Goal: Task Accomplishment & Management: Manage account settings

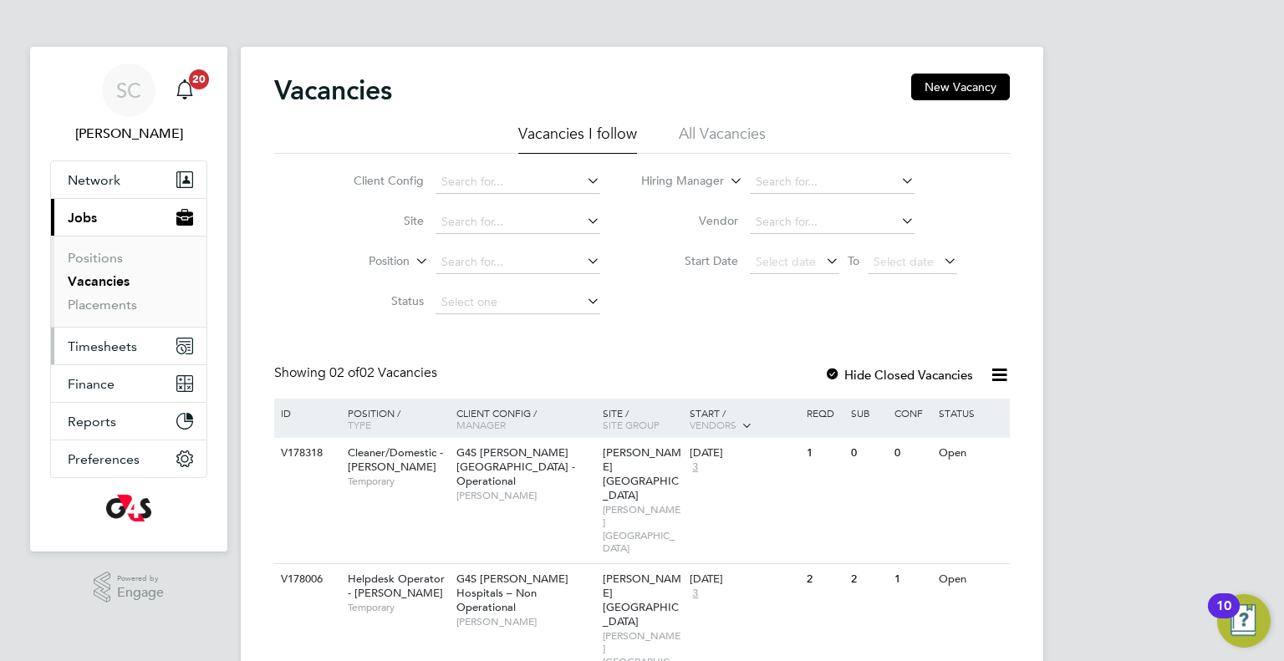
click at [103, 338] on span "Timesheets" at bounding box center [102, 346] width 69 height 16
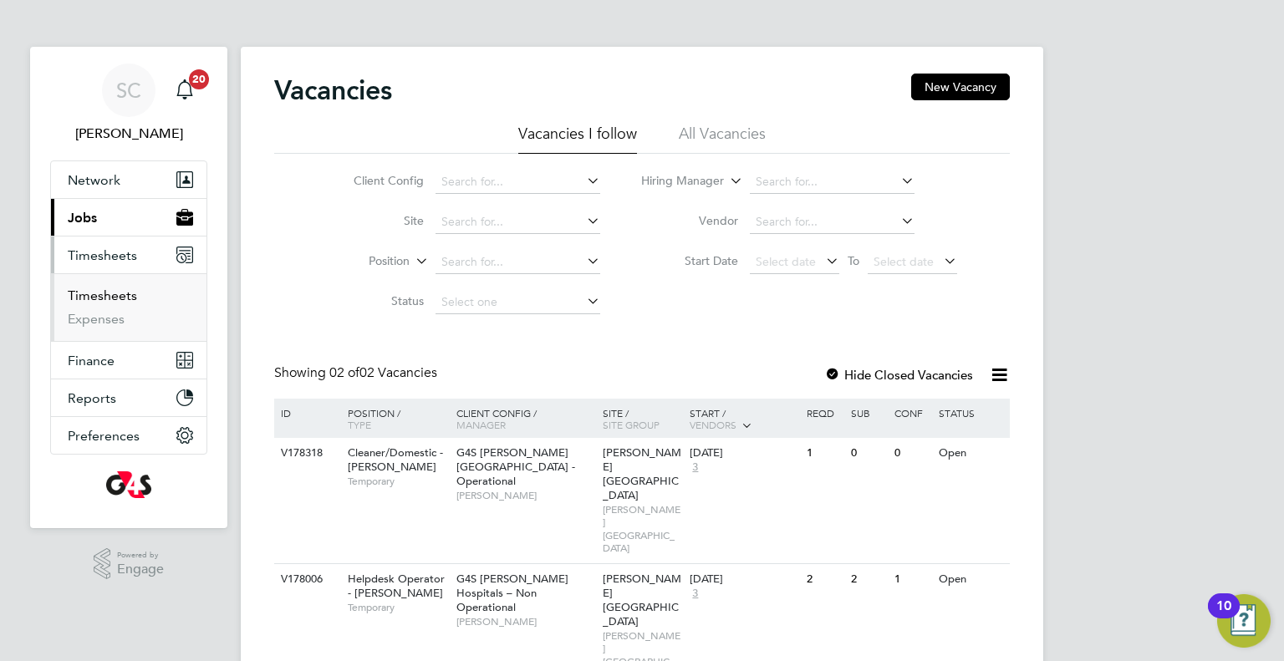
click at [107, 299] on link "Timesheets" at bounding box center [102, 295] width 69 height 16
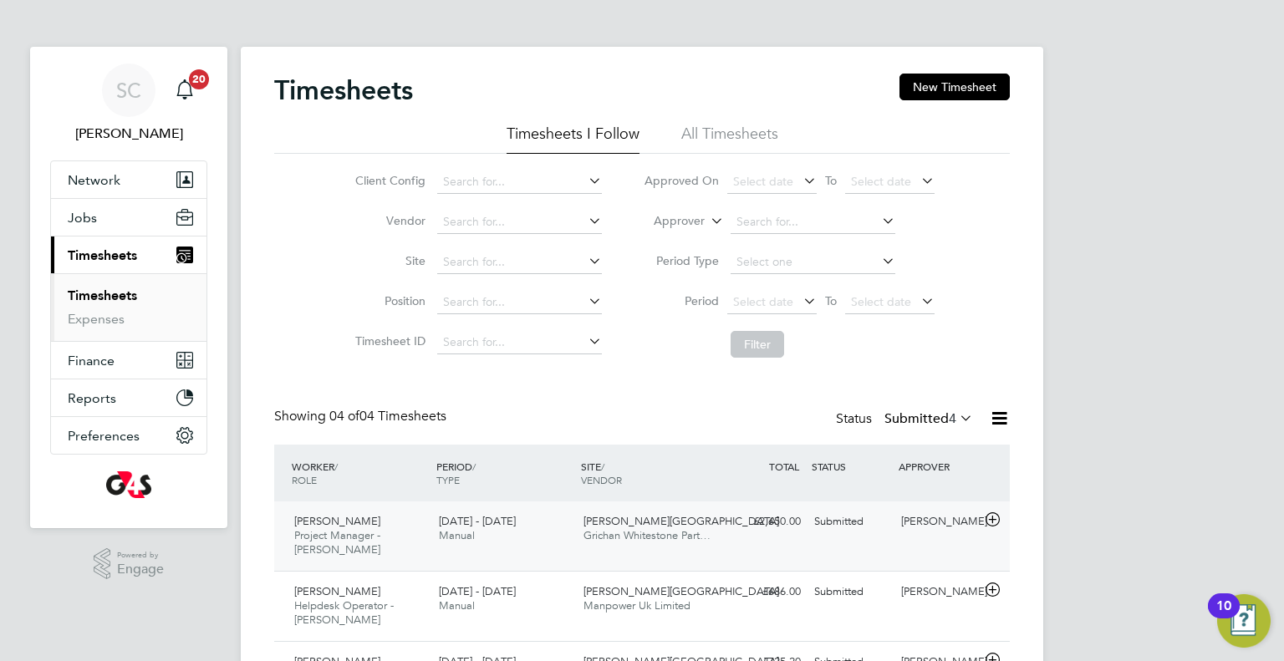
click at [843, 545] on div "Richard Cotterill Project Manager - Churchill 18 - 24 Aug 2025 18 - 24 Aug 2025…" at bounding box center [641, 535] width 735 height 69
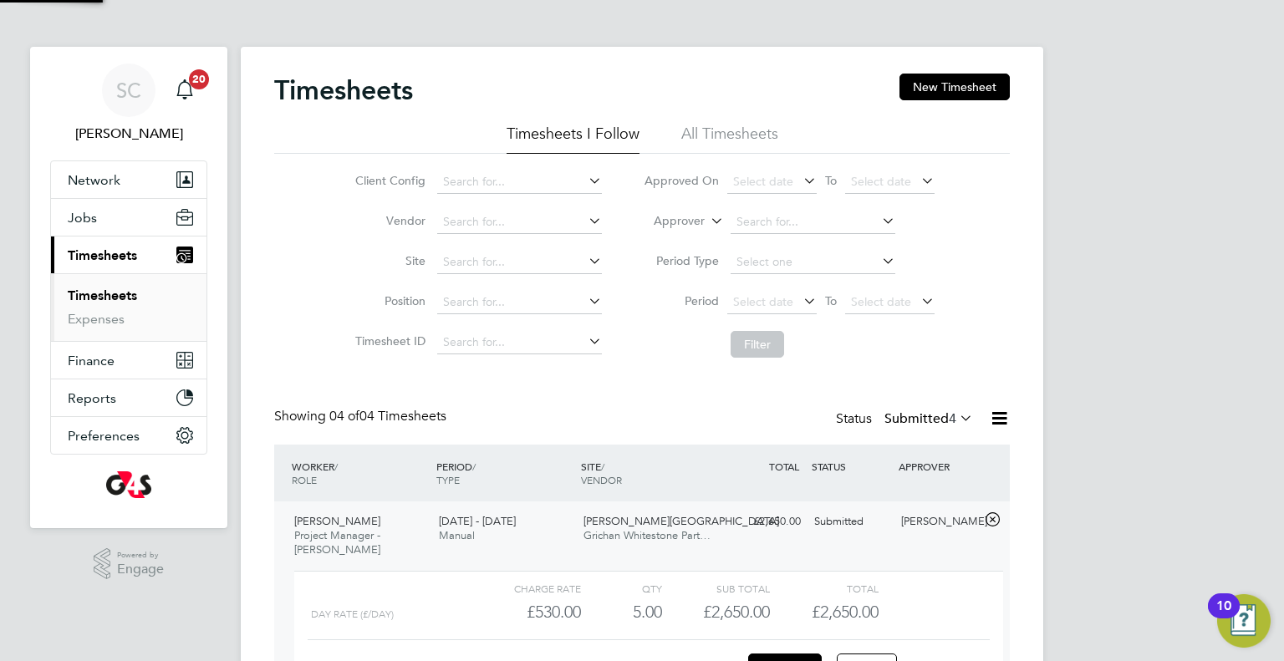
scroll to position [28, 162]
drag, startPoint x: 1283, startPoint y: 191, endPoint x: 1266, endPoint y: 254, distance: 64.9
click at [1266, 254] on div "SC Samuel Clacker Notifications 20 Applications: Network Sites Workers Jobs Pos…" at bounding box center [642, 497] width 1284 height 995
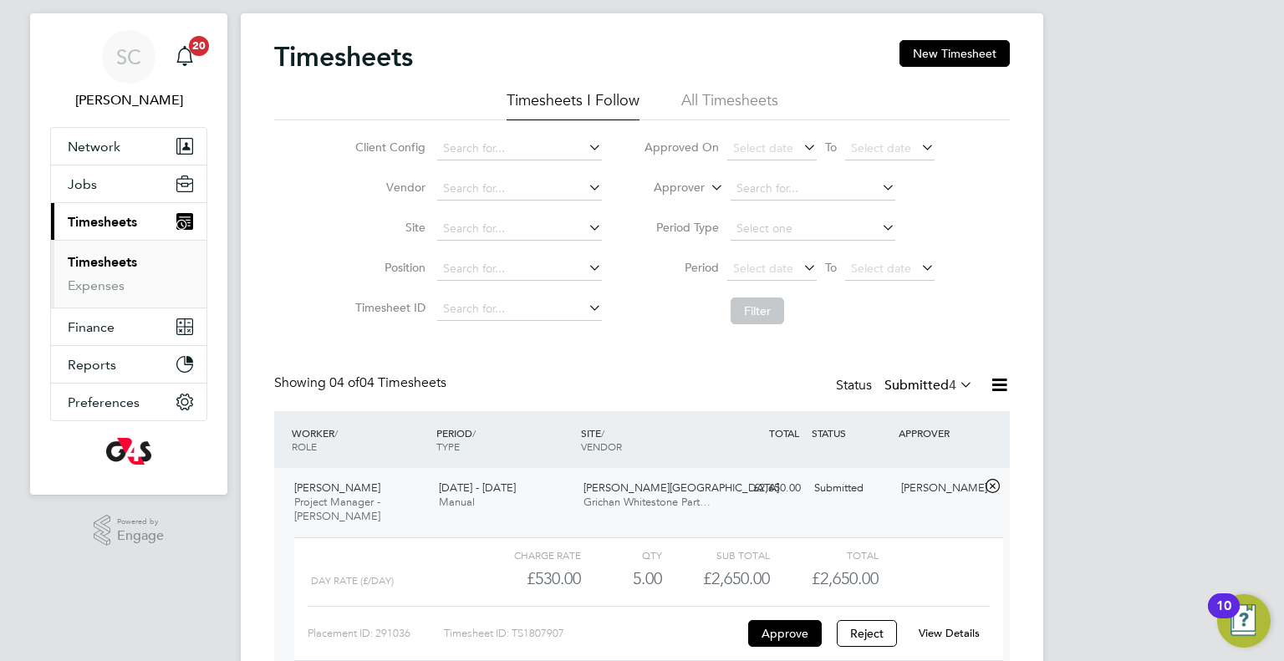
scroll to position [100, 0]
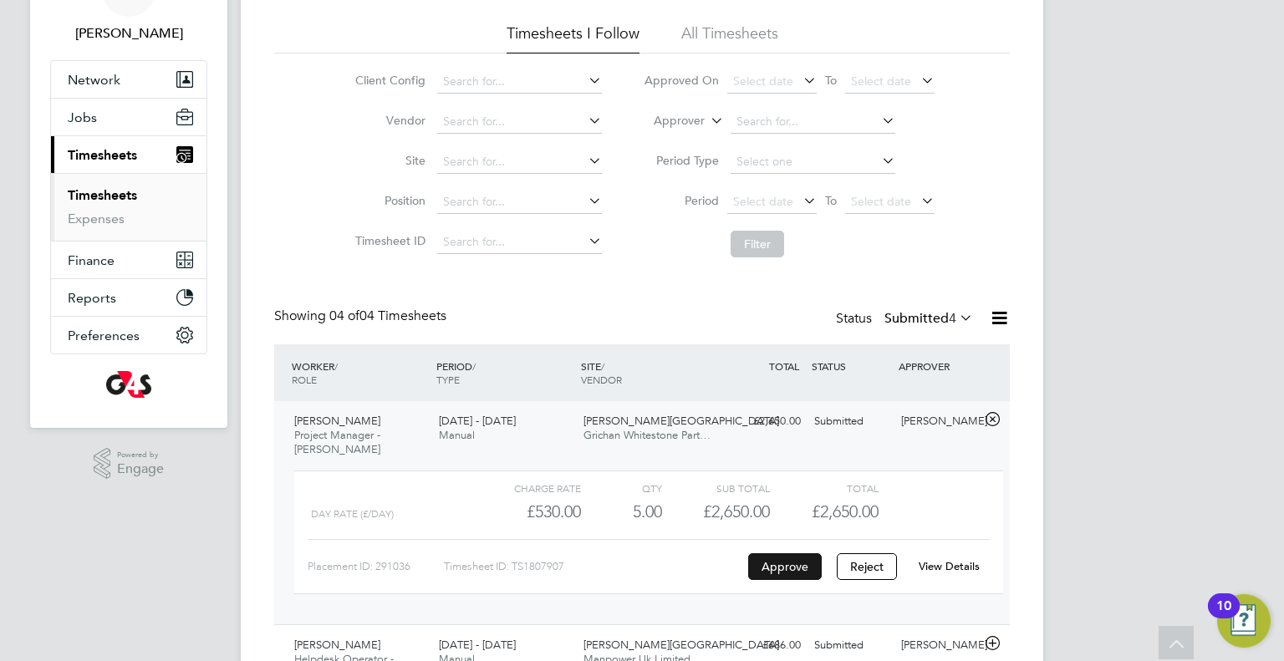
click at [786, 568] on button "Approve" at bounding box center [785, 566] width 74 height 27
click at [366, 648] on span "Michelle Ibanez-Martín" at bounding box center [337, 645] width 86 height 14
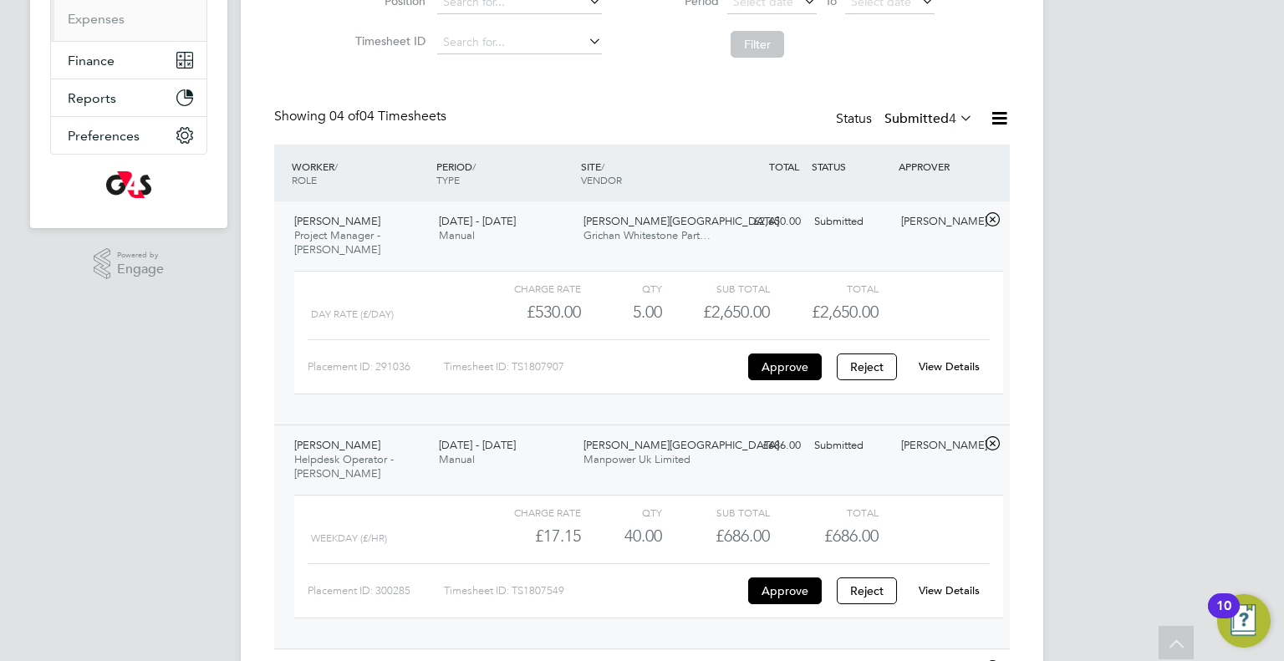
scroll to position [301, 0]
click at [791, 593] on button "Approve" at bounding box center [785, 590] width 74 height 27
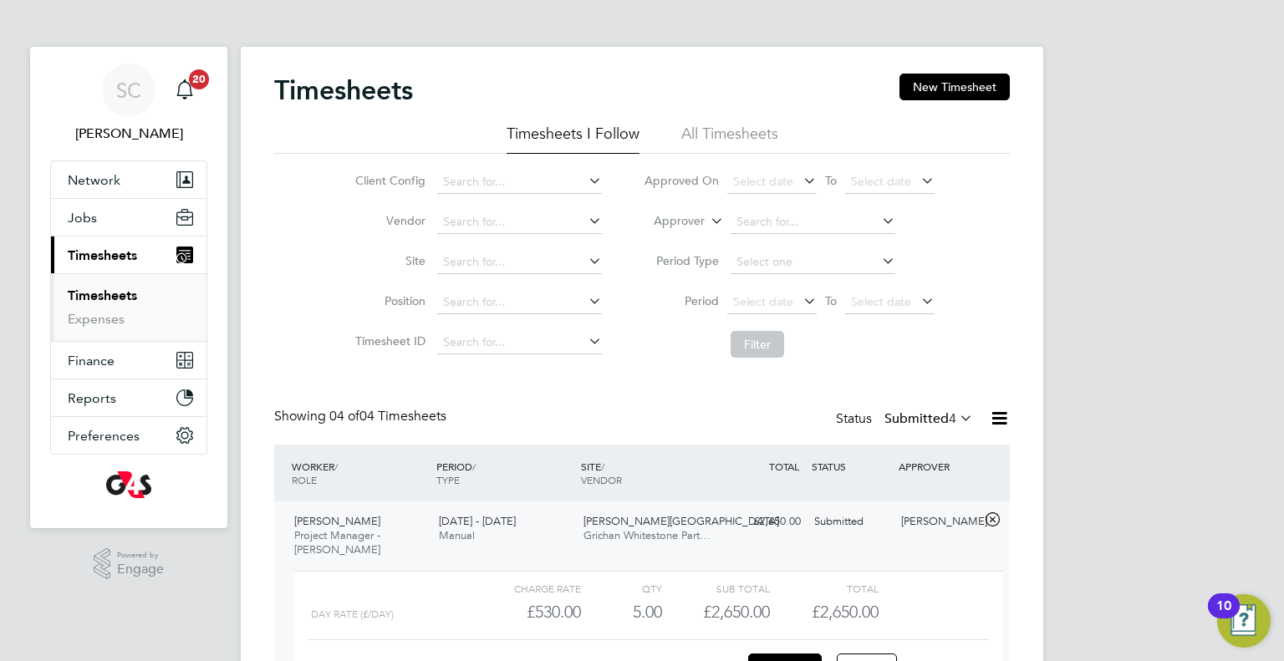
click at [94, 294] on link "Timesheets" at bounding box center [102, 295] width 69 height 16
click at [94, 313] on link "Expenses" at bounding box center [96, 319] width 57 height 16
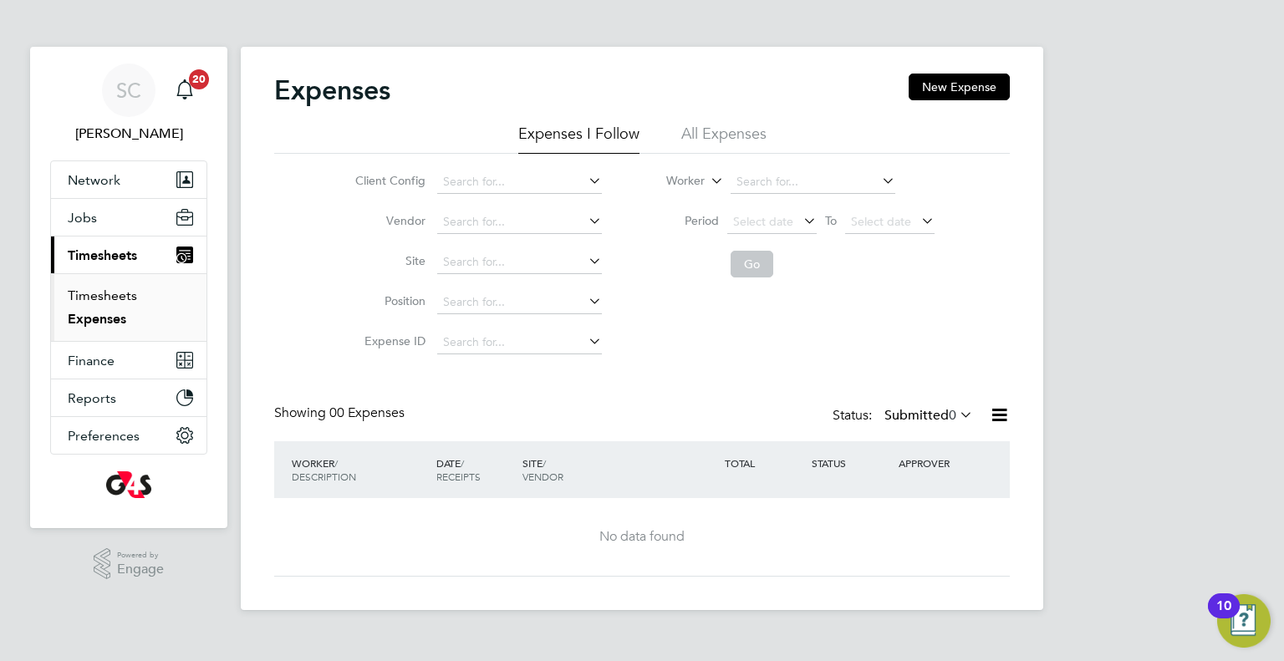
click at [101, 292] on link "Timesheets" at bounding box center [102, 295] width 69 height 16
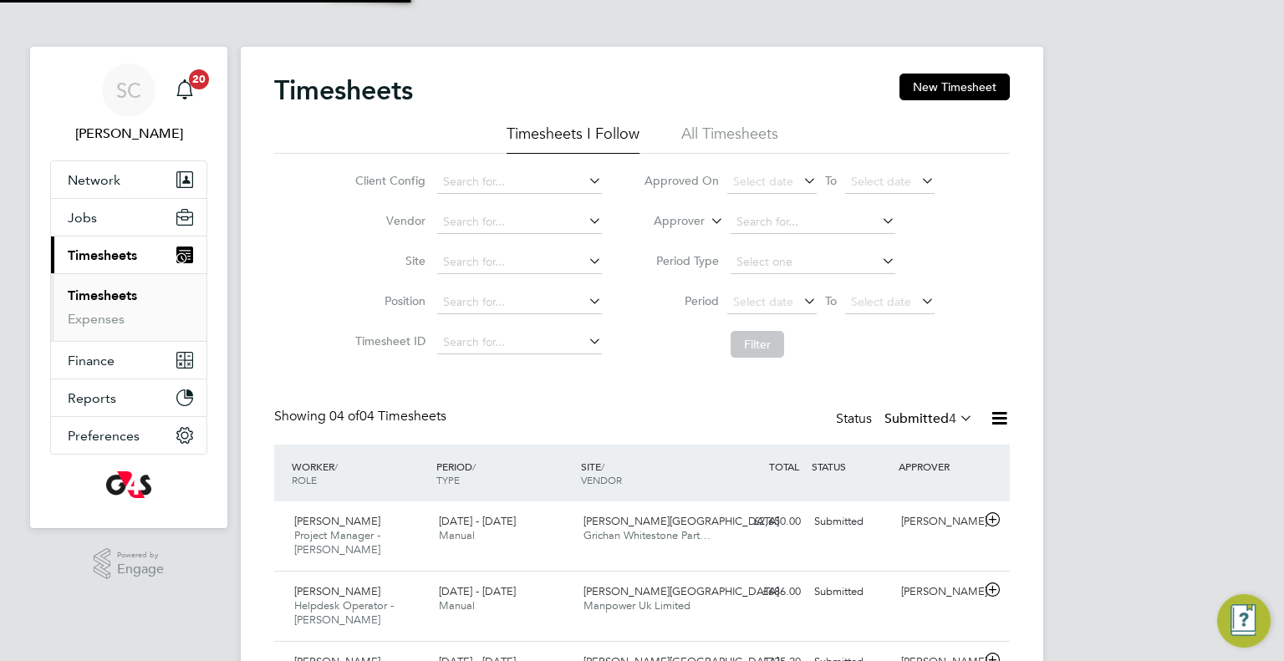
scroll to position [56, 145]
click at [1283, 185] on div "SC Samuel Clacker Notifications 20 Applications: Network Sites Workers Jobs Pos…" at bounding box center [642, 421] width 1284 height 842
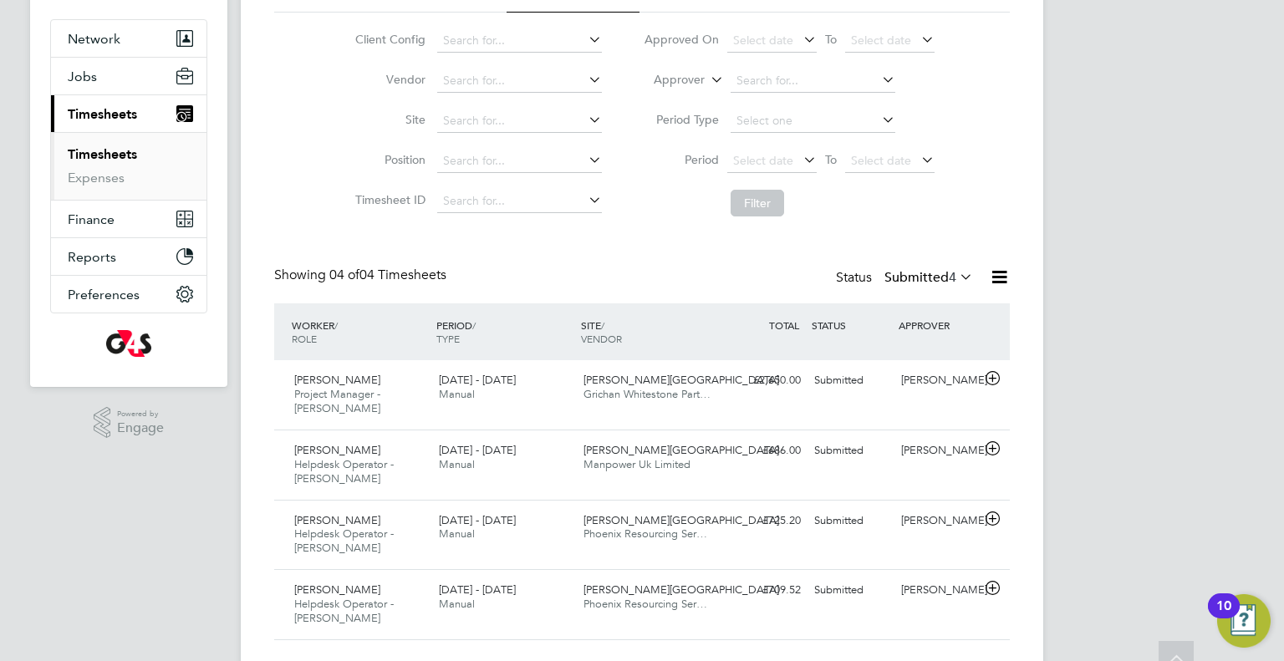
scroll to position [179, 0]
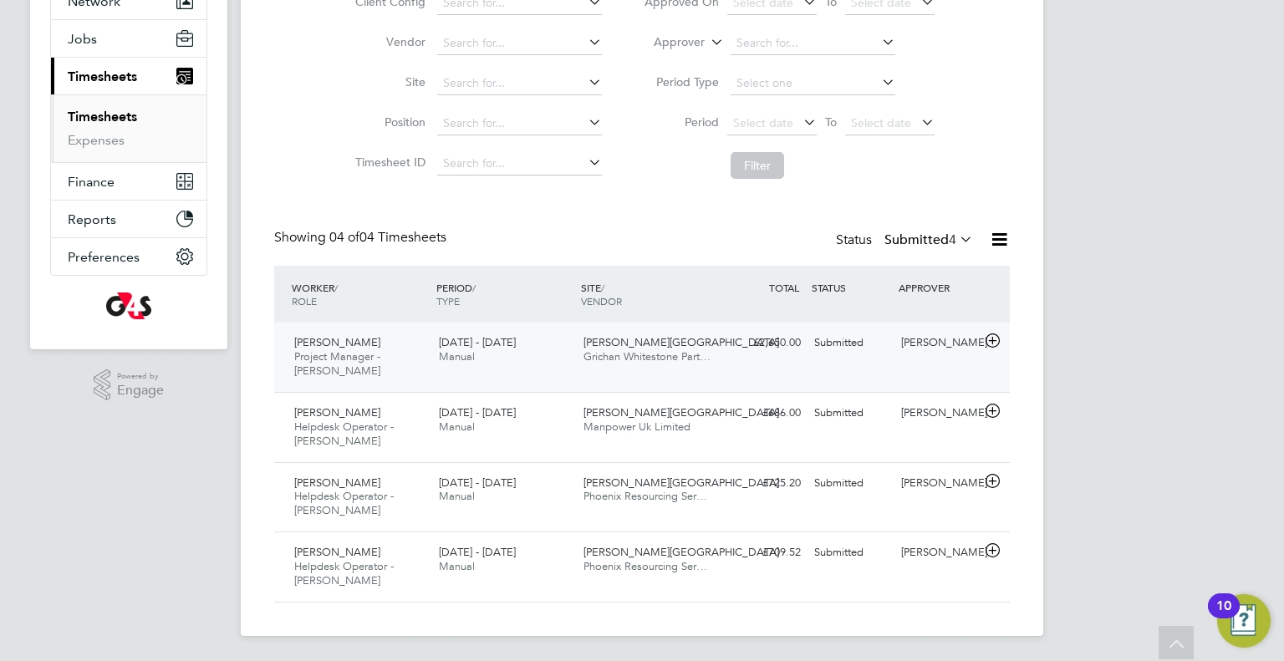
click at [362, 364] on div "Richard Cotterill Project Manager - Churchill 18 - 24 Aug 2025" at bounding box center [359, 357] width 145 height 56
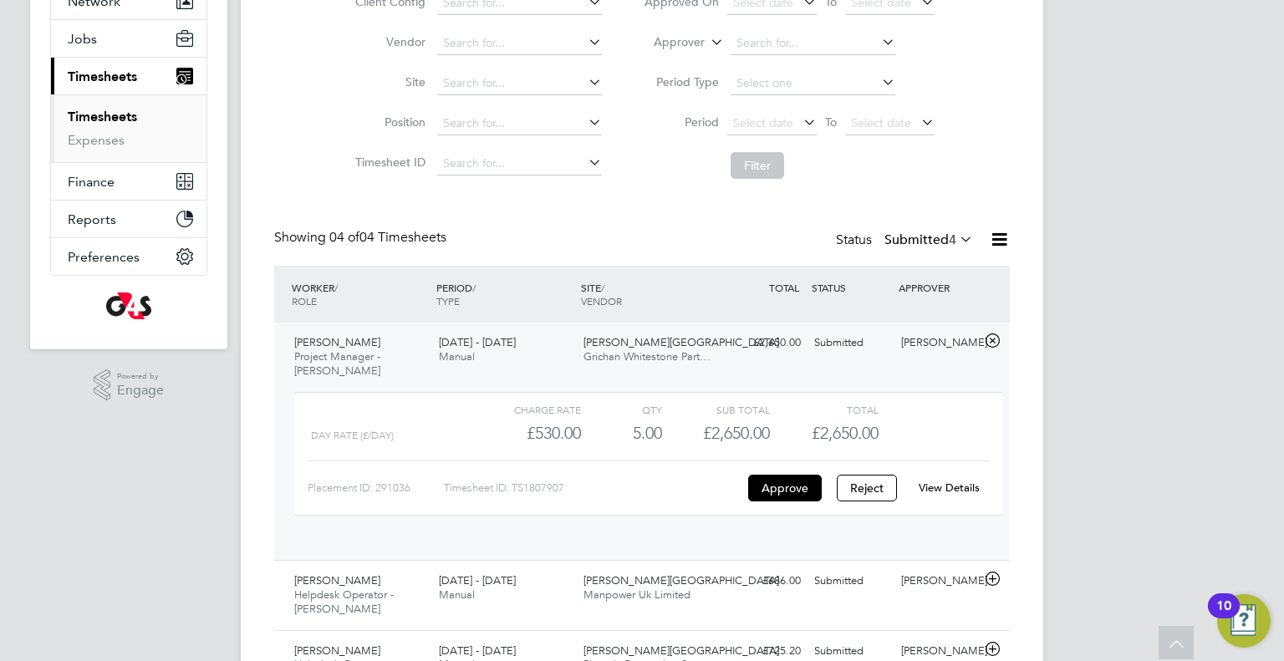
scroll to position [28, 162]
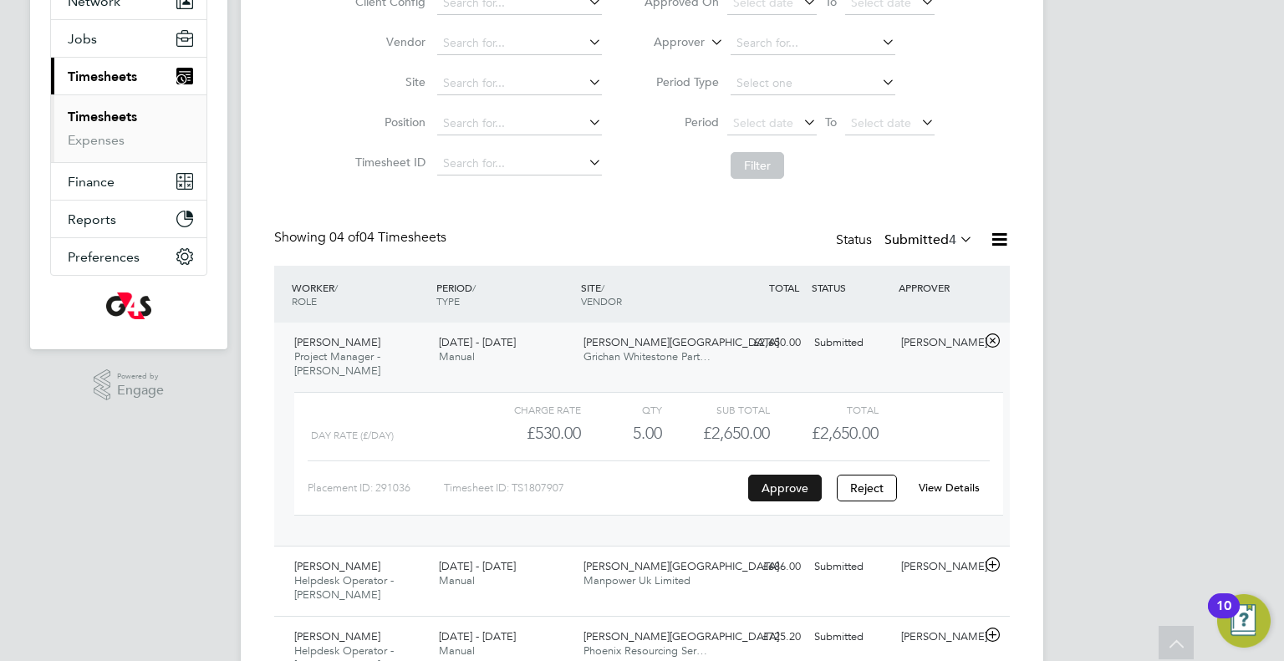
click at [787, 486] on button "Approve" at bounding box center [785, 488] width 74 height 27
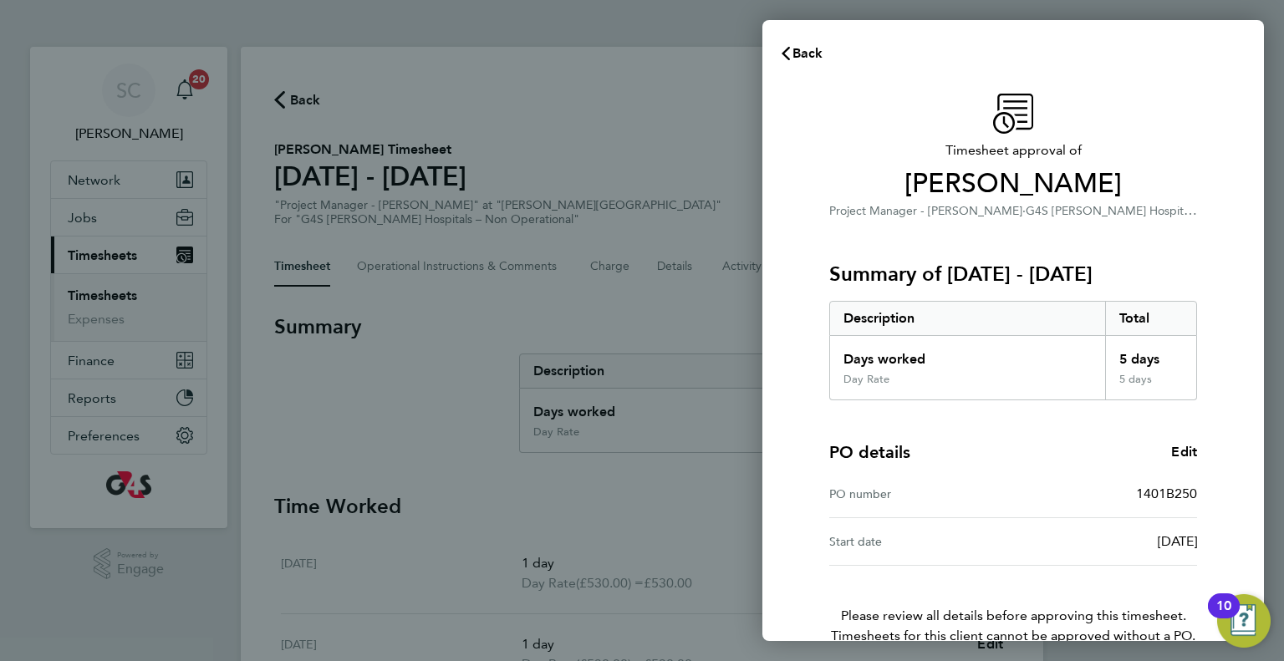
click at [1106, 435] on div "PO details Edit PO number 1401B250 Start date 16 May 2022" at bounding box center [1013, 482] width 368 height 165
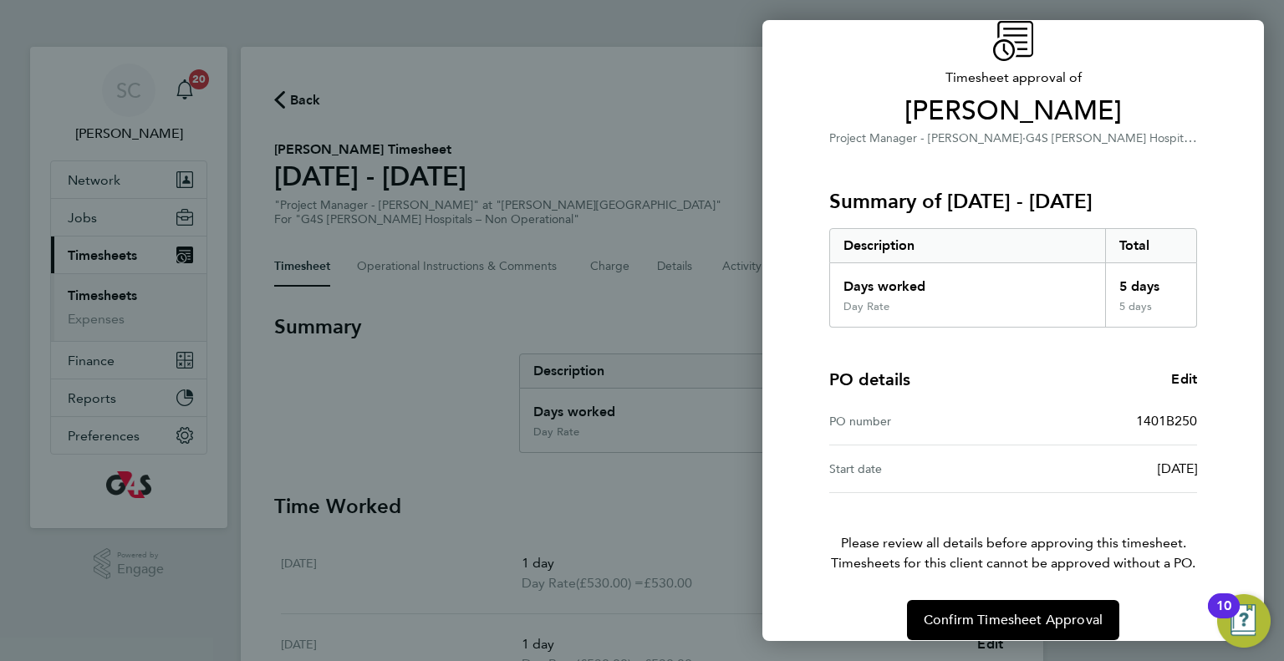
scroll to position [90, 0]
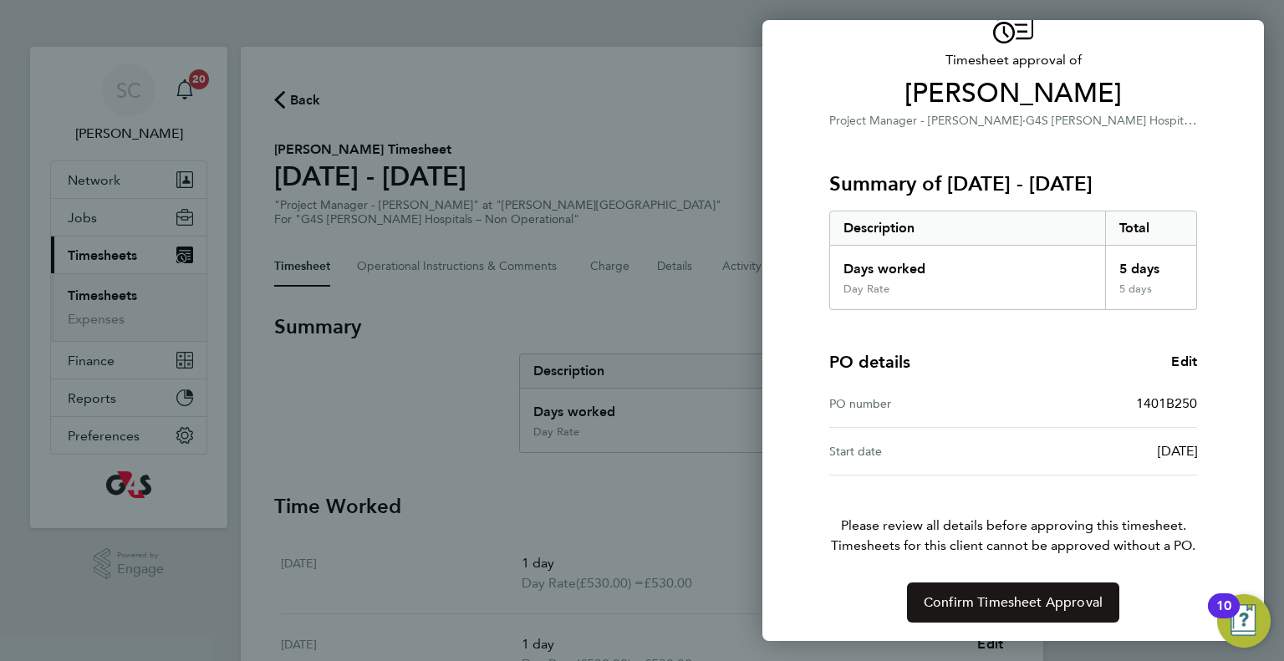
click at [1000, 618] on button "Confirm Timesheet Approval" at bounding box center [1013, 602] width 212 height 40
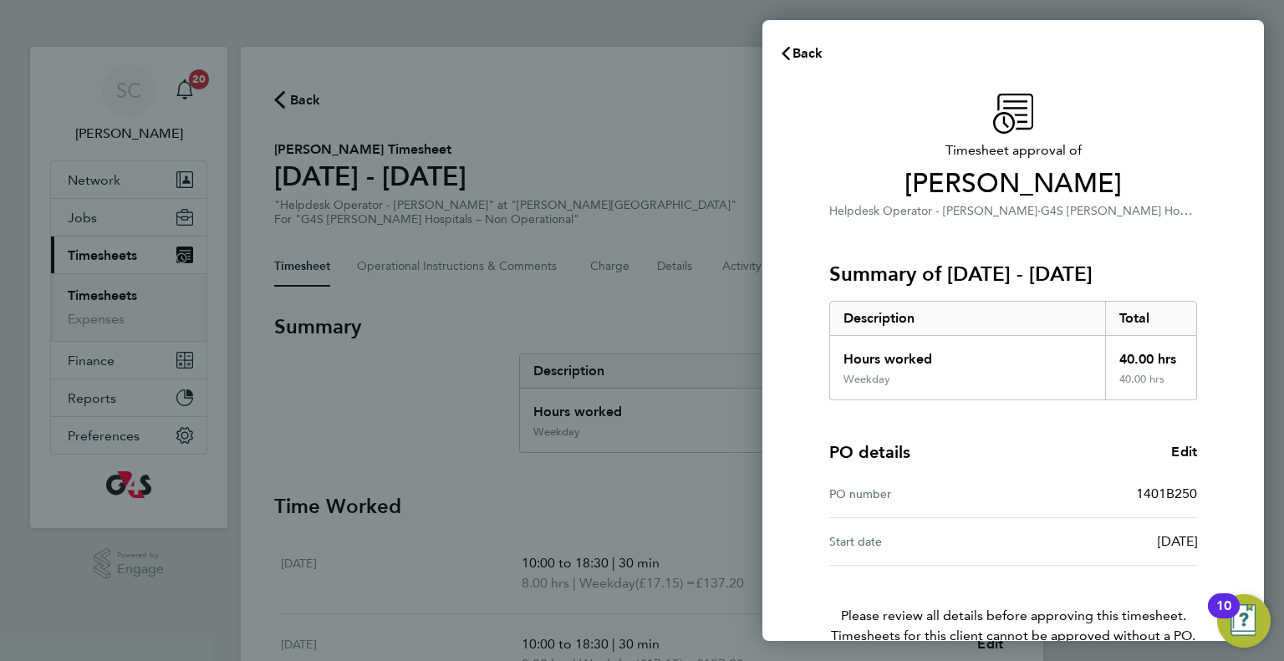
click at [1136, 410] on div "PO details Edit PO number 1401B250 Start date 16 May 2022" at bounding box center [1013, 482] width 368 height 165
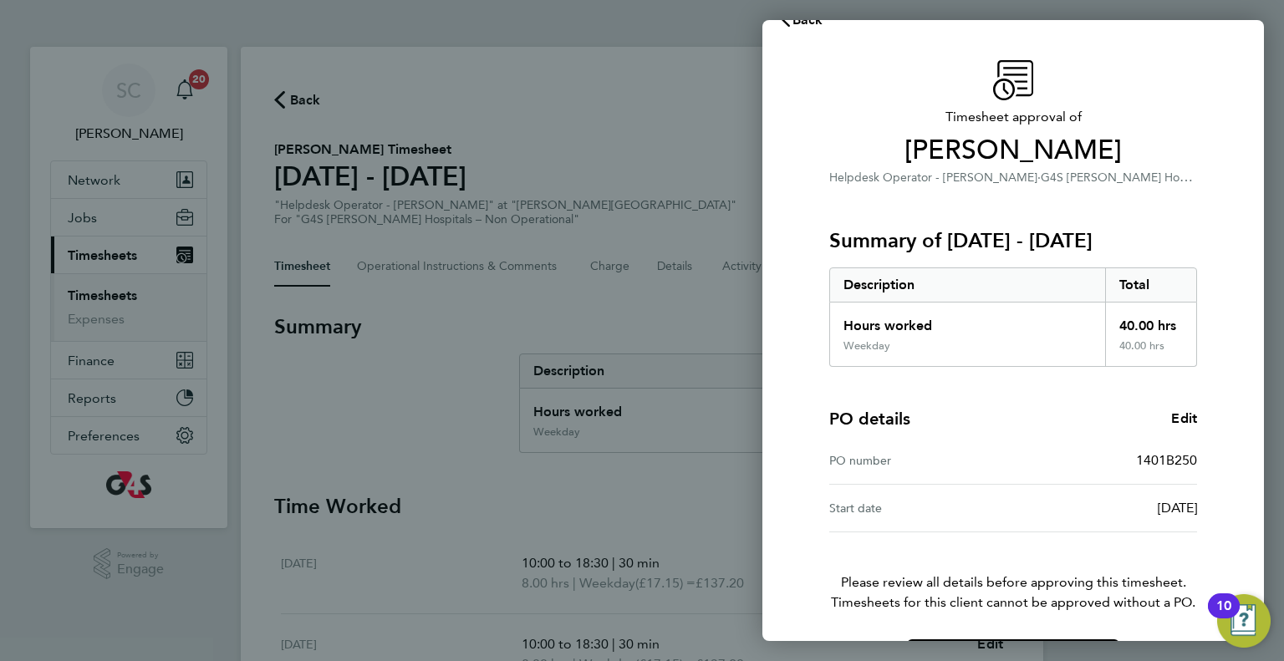
scroll to position [90, 0]
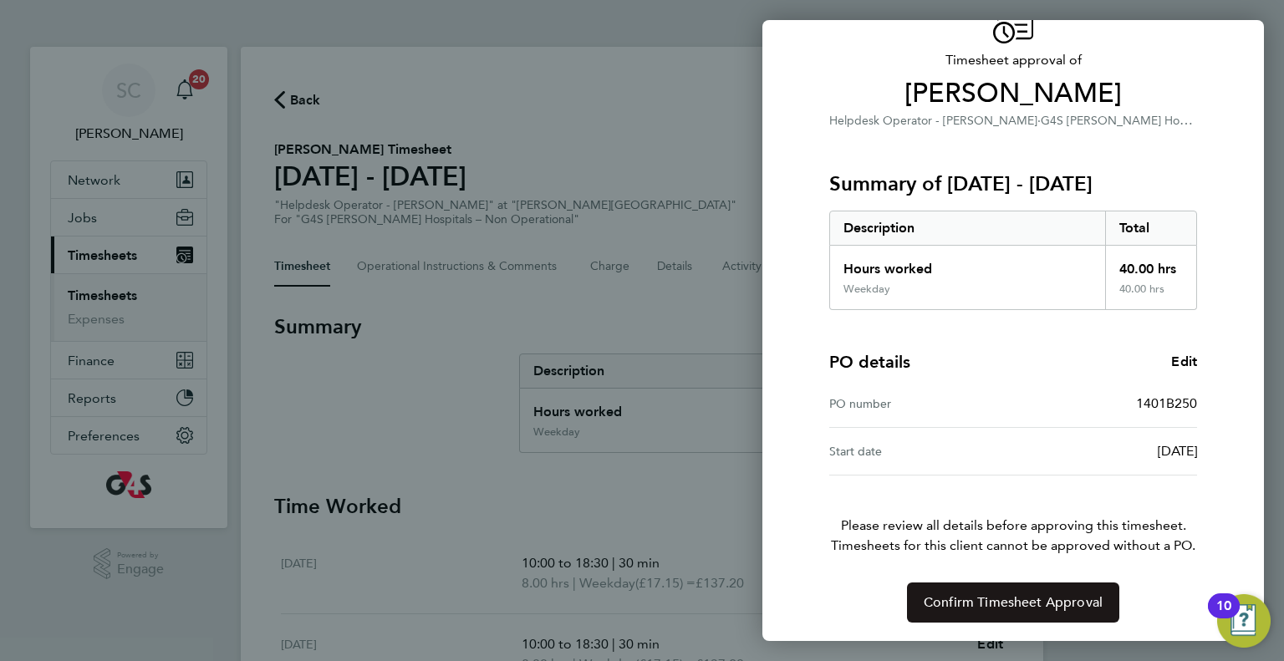
click at [1031, 598] on span "Confirm Timesheet Approval" at bounding box center [1012, 602] width 179 height 17
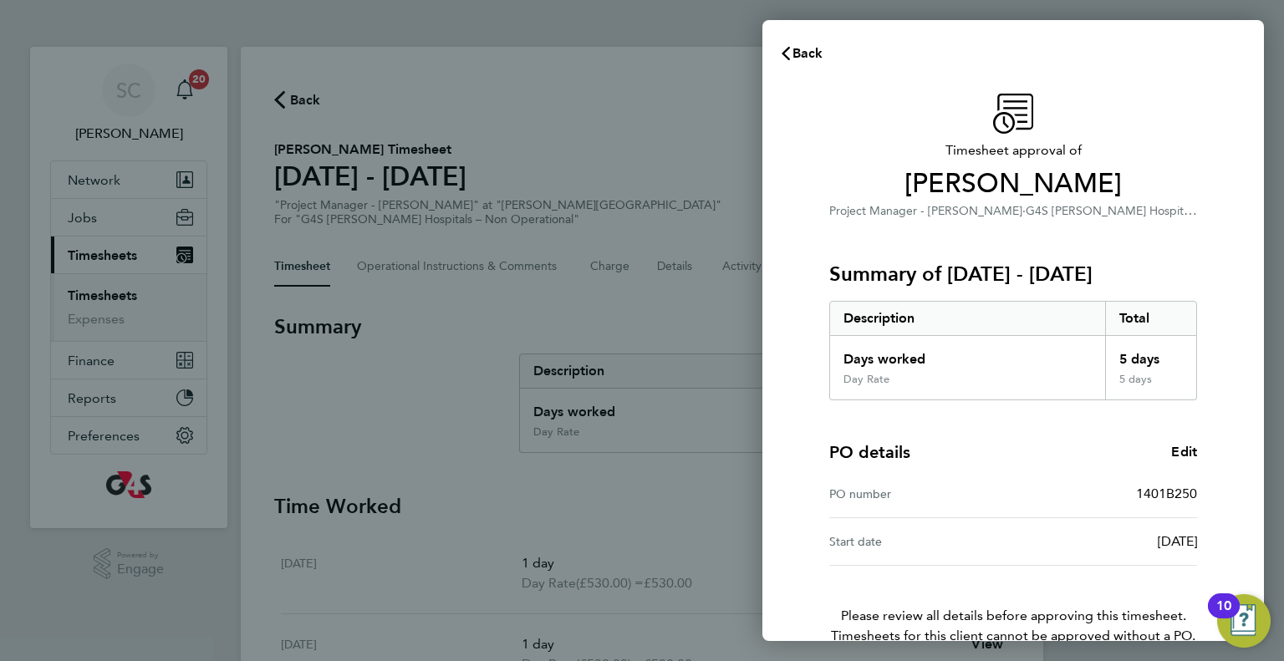
click at [1158, 514] on div "PO number 1401B250" at bounding box center [1013, 495] width 368 height 48
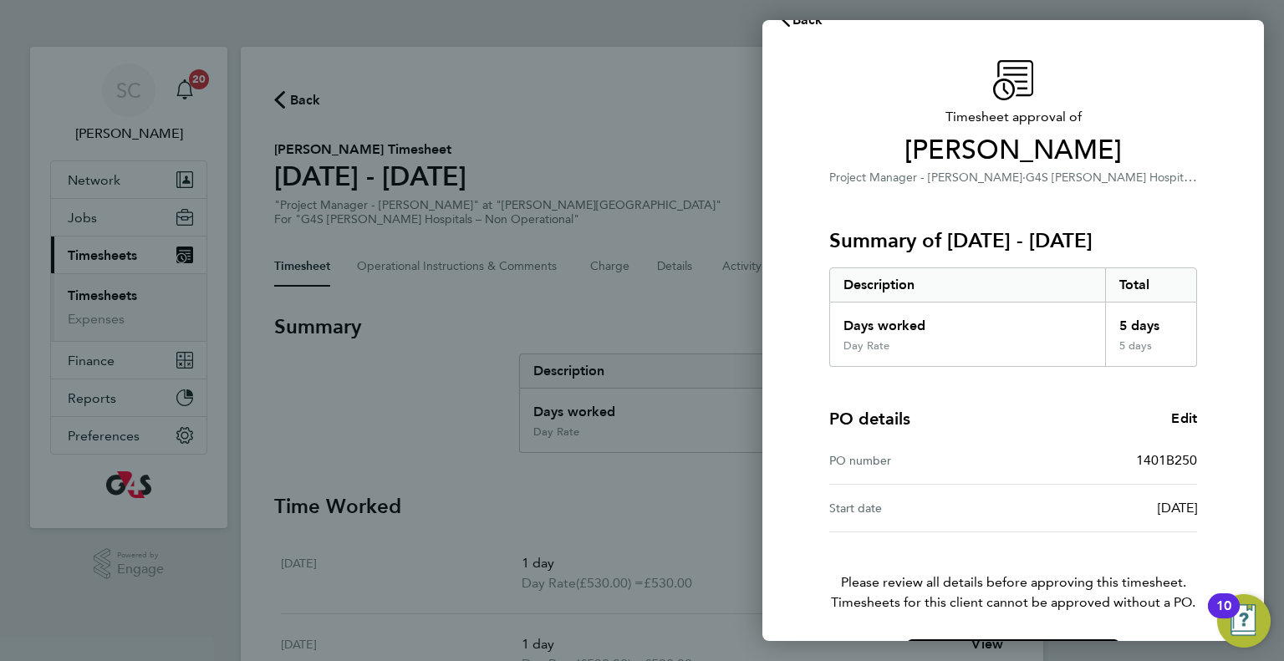
scroll to position [90, 0]
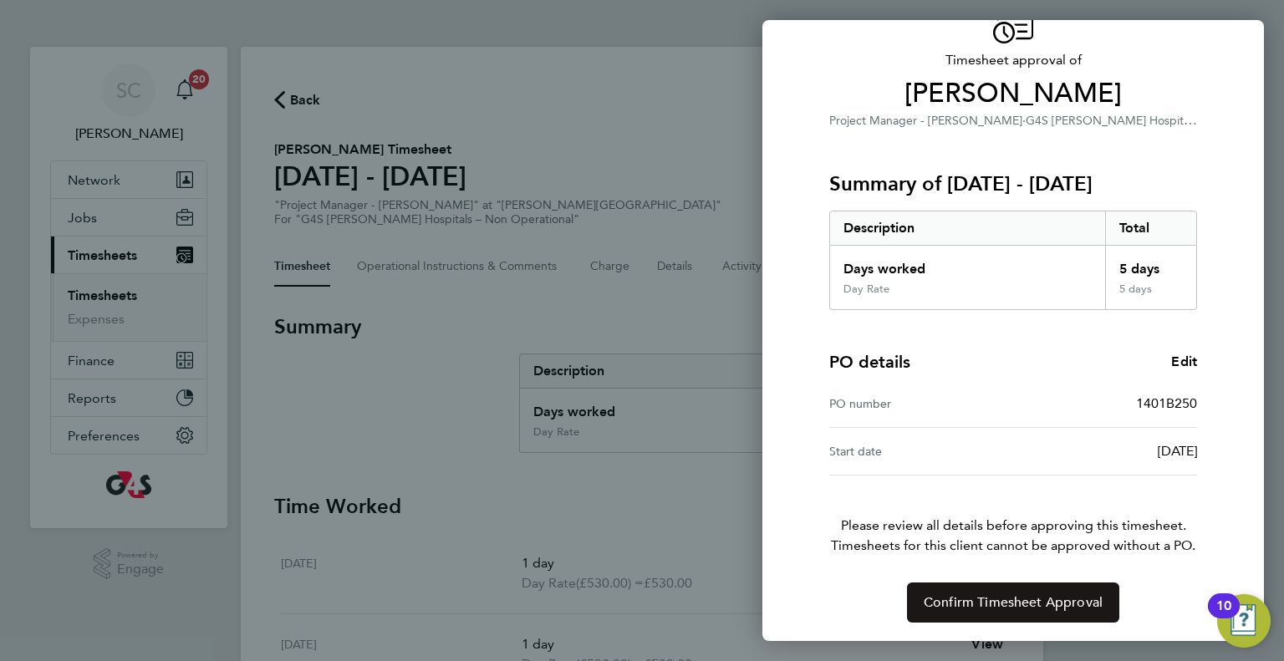
click at [1000, 602] on span "Confirm Timesheet Approval" at bounding box center [1012, 602] width 179 height 17
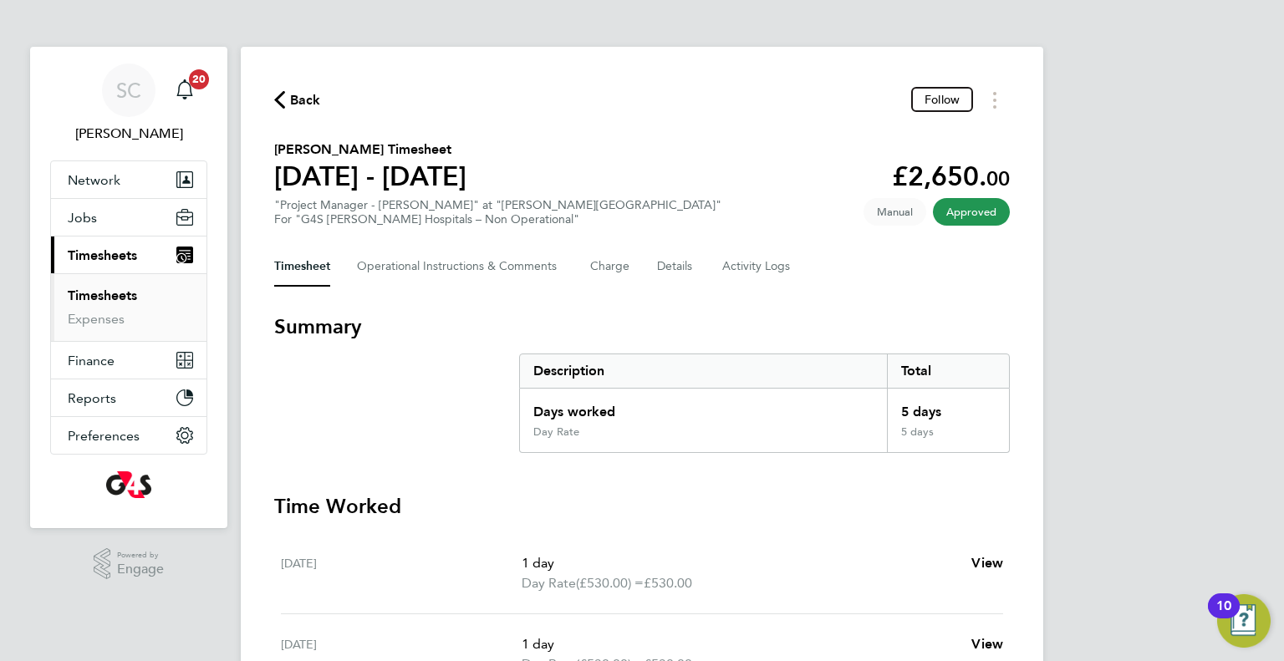
click at [98, 289] on link "Timesheets" at bounding box center [102, 295] width 69 height 16
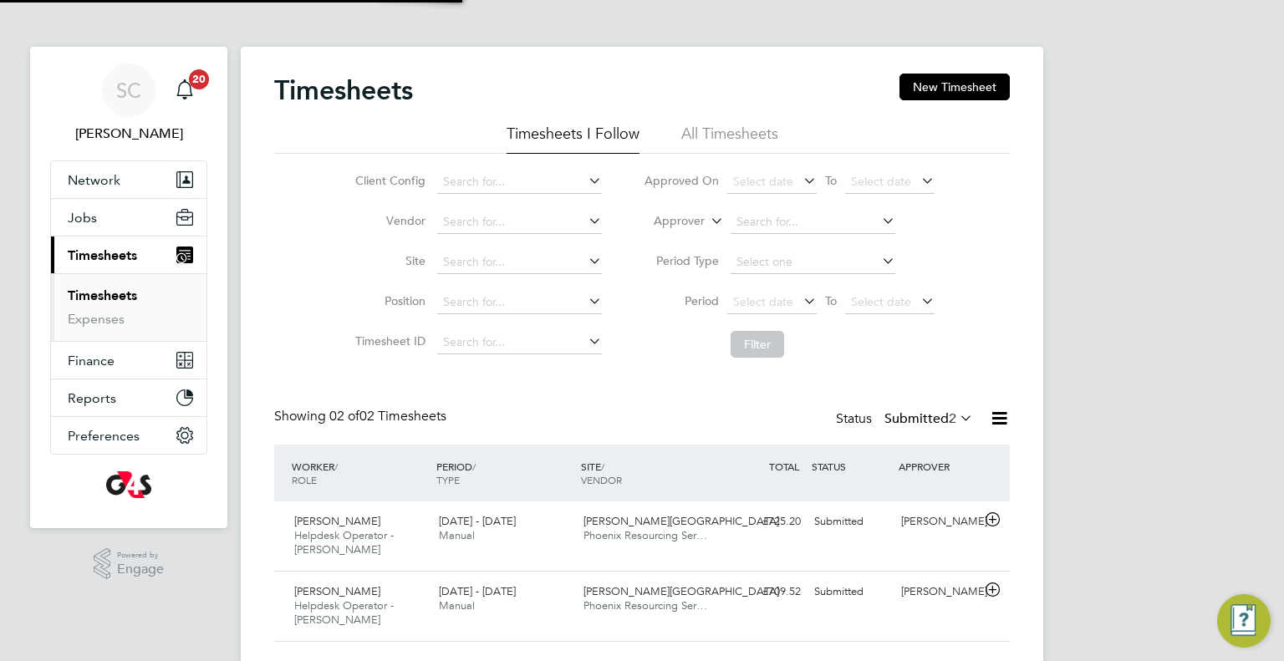
scroll to position [42, 145]
drag, startPoint x: 434, startPoint y: 536, endPoint x: 414, endPoint y: 534, distance: 20.1
click at [414, 534] on div "Azeem Hussain Helpdesk Operator - Churchill 18 - 24 Aug 2025 18 - 24 Aug 2025 M…" at bounding box center [641, 535] width 735 height 69
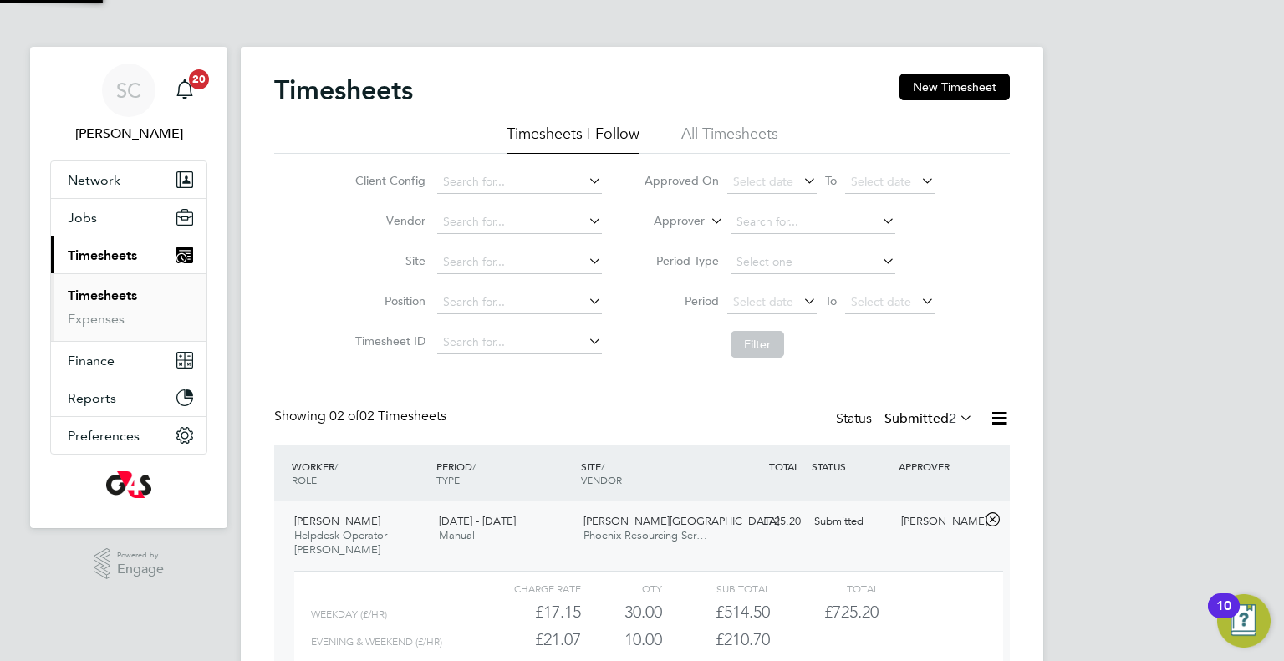
click at [414, 534] on div "Azeem Hussain Helpdesk Operator - Churchill 18 - 24 Aug 2025" at bounding box center [359, 536] width 145 height 56
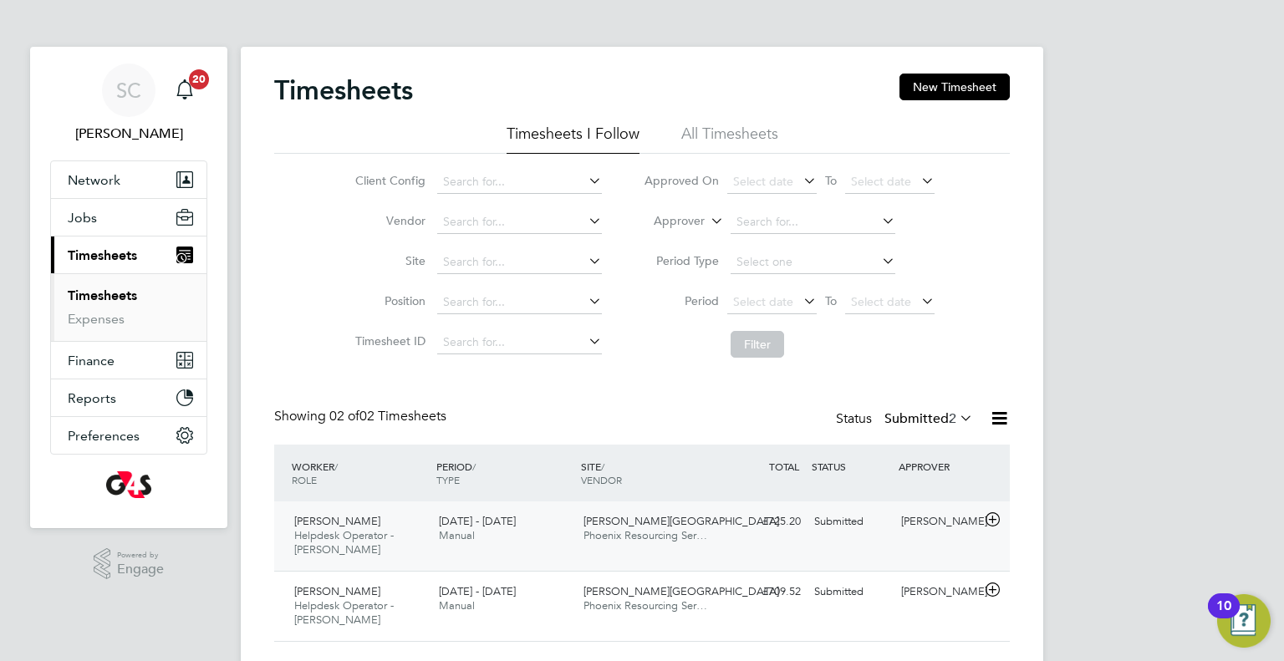
click at [414, 534] on div "Azeem Hussain Helpdesk Operator - Churchill 18 - 24 Aug 2025" at bounding box center [359, 536] width 145 height 56
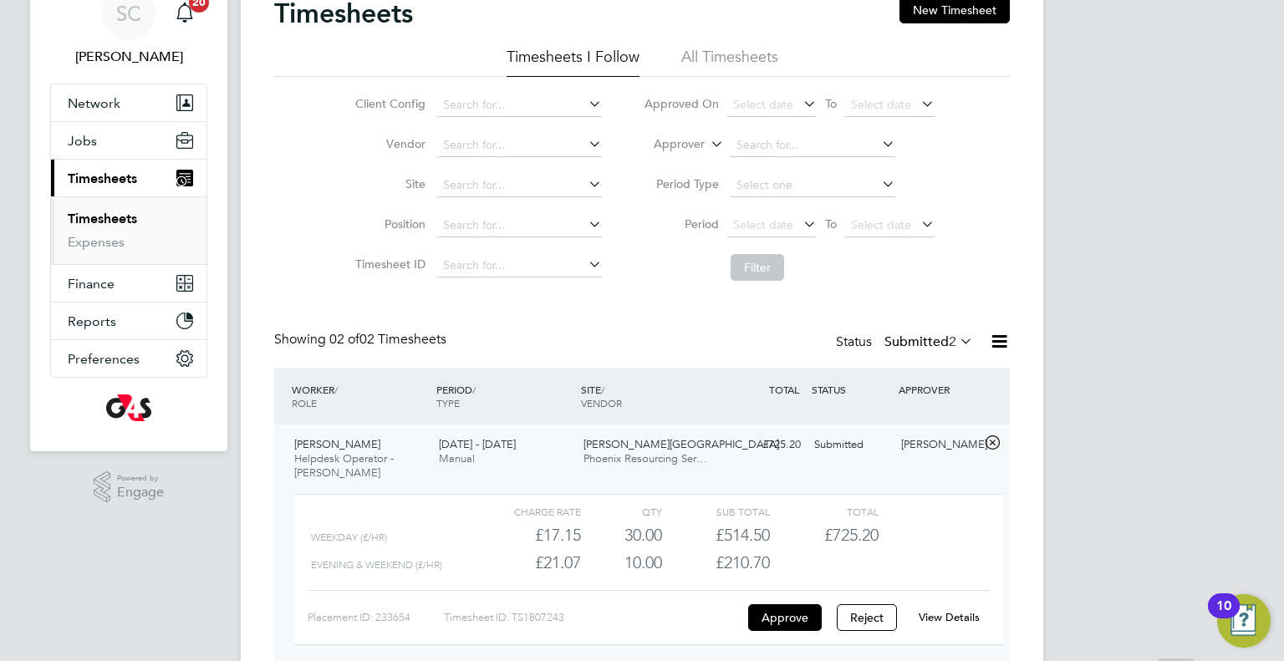
scroll to position [167, 0]
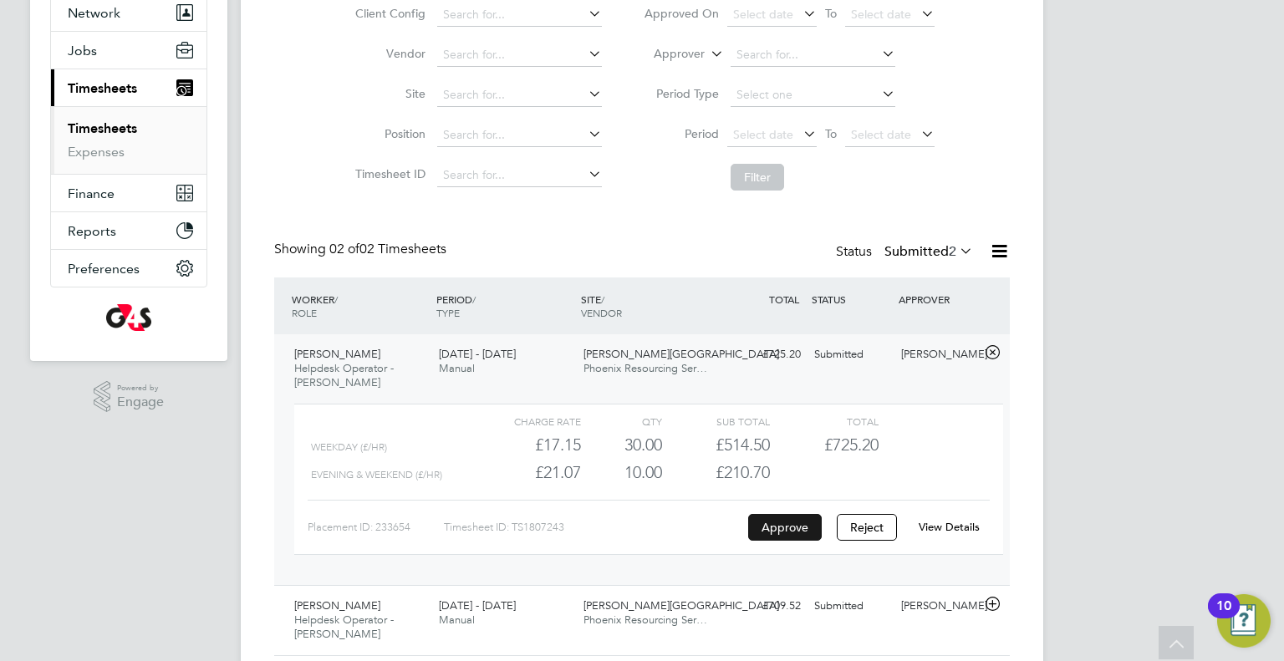
click at [791, 527] on button "Approve" at bounding box center [785, 527] width 74 height 27
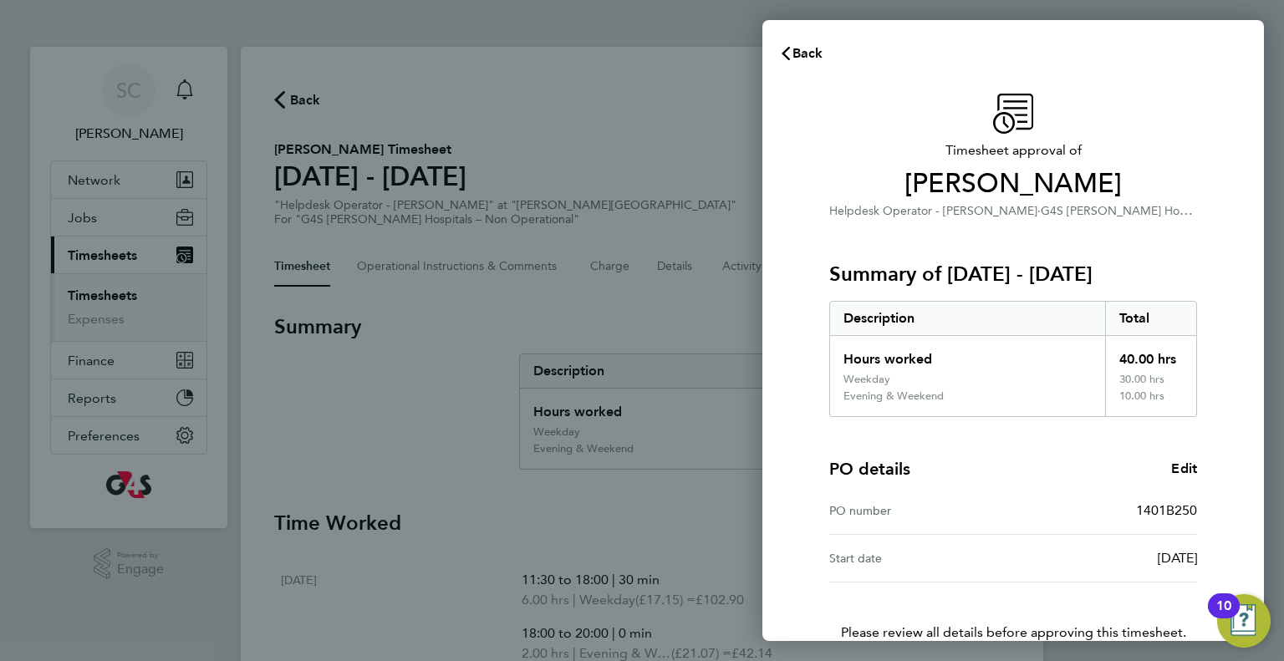
click at [942, 538] on div "Start date [DATE]" at bounding box center [1013, 559] width 368 height 48
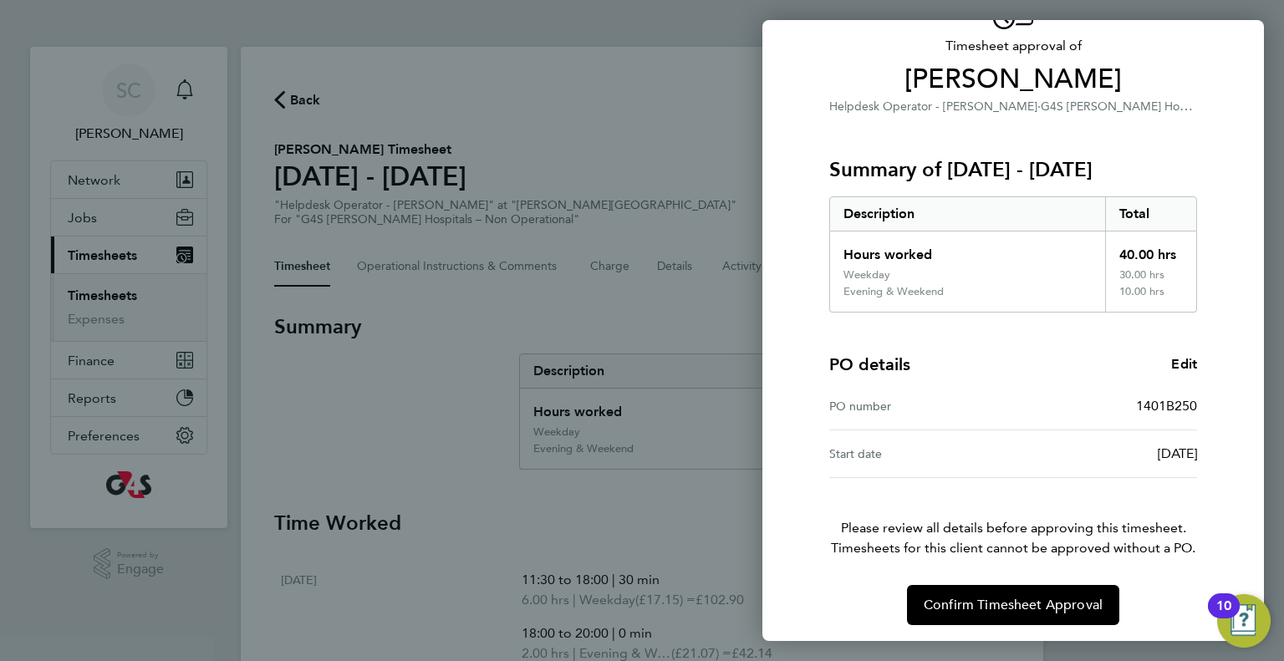
scroll to position [107, 0]
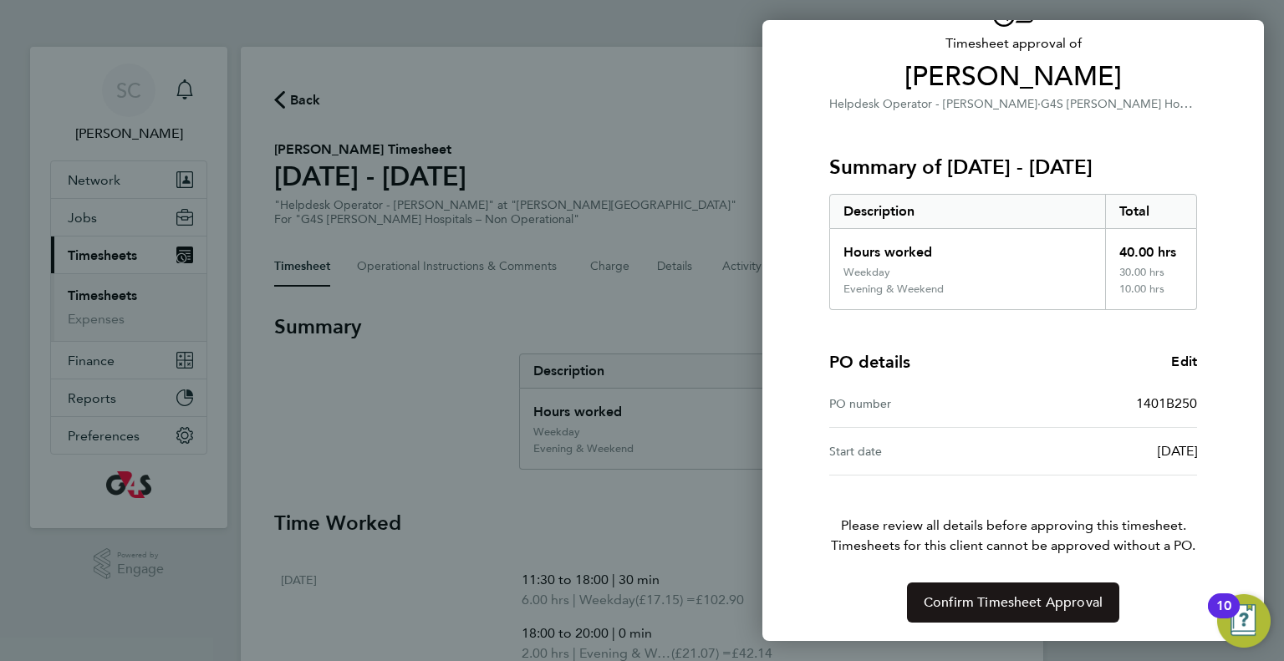
click at [985, 598] on span "Confirm Timesheet Approval" at bounding box center [1012, 602] width 179 height 17
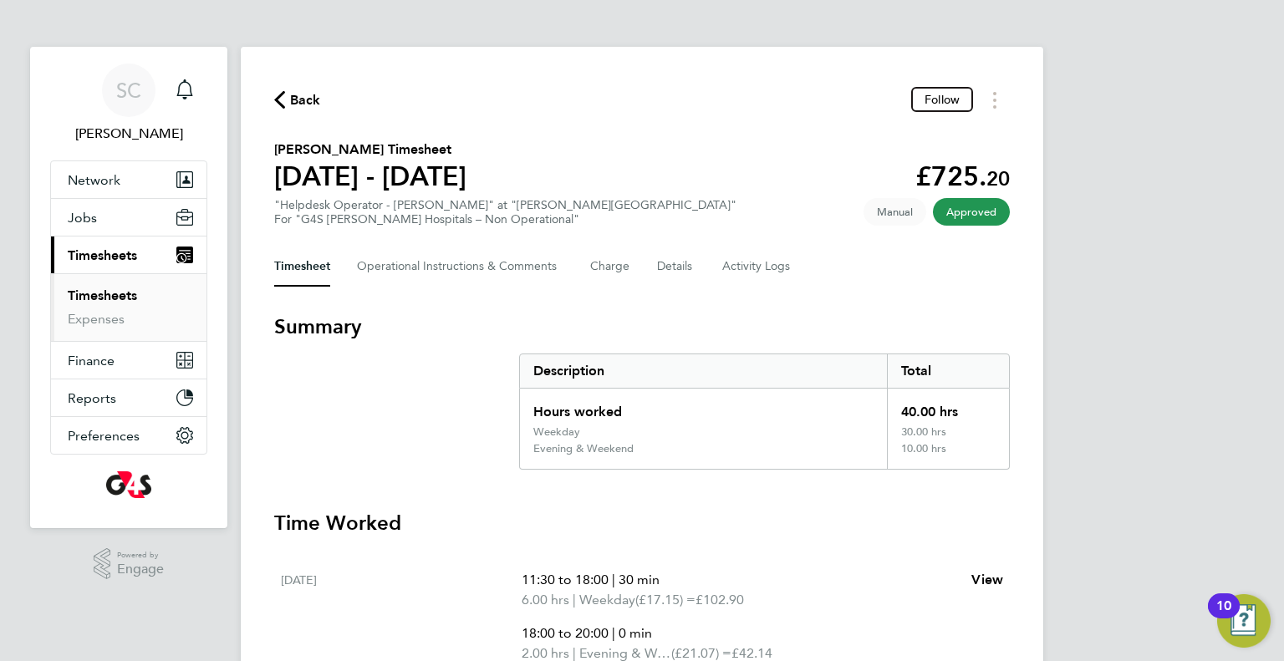
click at [89, 288] on link "Timesheets" at bounding box center [102, 295] width 69 height 16
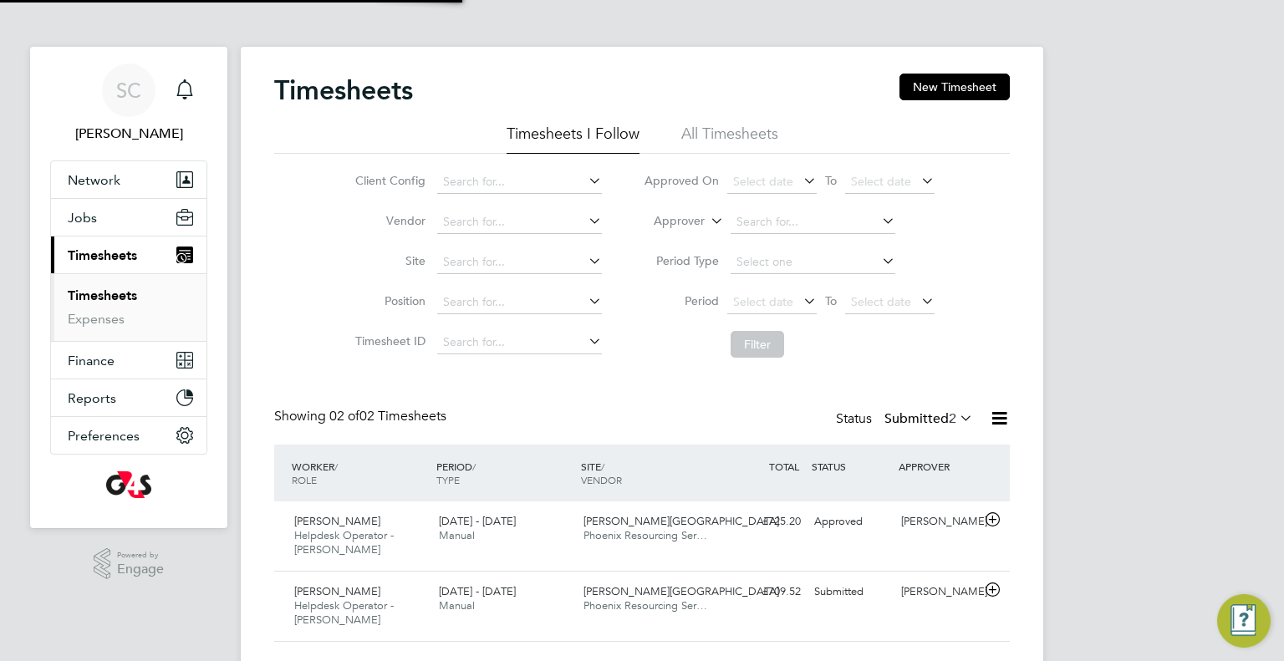
scroll to position [42, 145]
click at [369, 613] on div "[PERSON_NAME] Helpdesk Operator - [PERSON_NAME] [DATE] - [DATE]" at bounding box center [359, 606] width 145 height 56
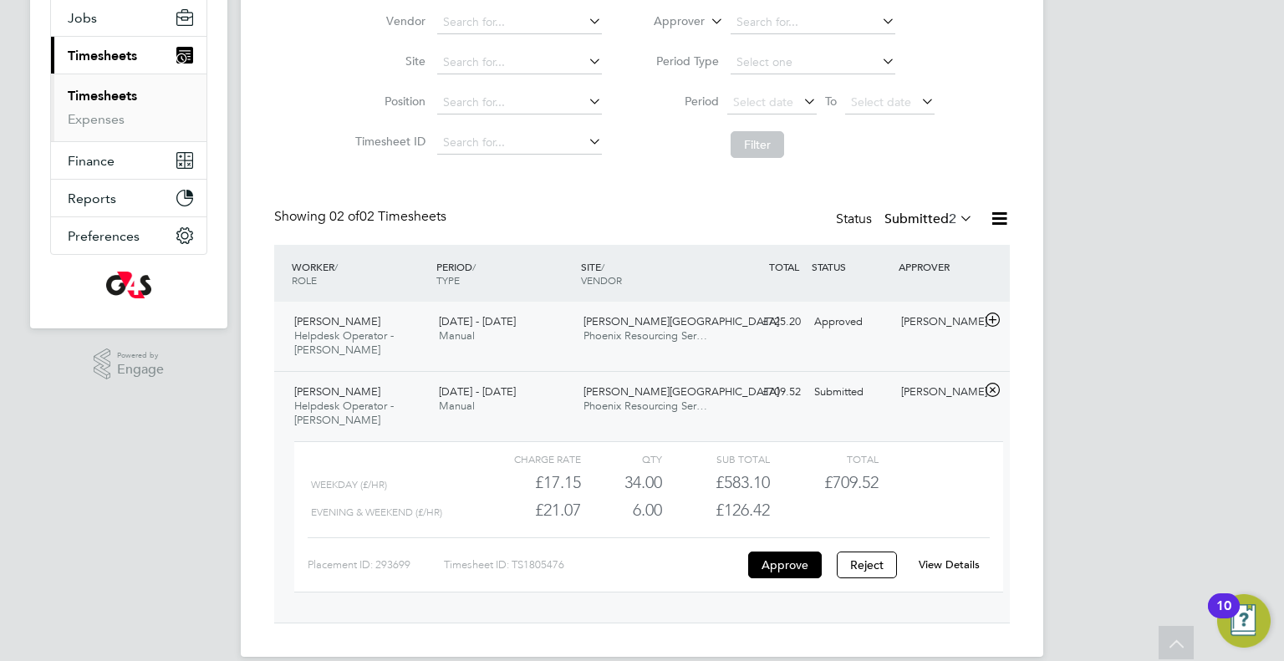
scroll to position [201, 0]
click at [766, 555] on button "Approve" at bounding box center [785, 564] width 74 height 27
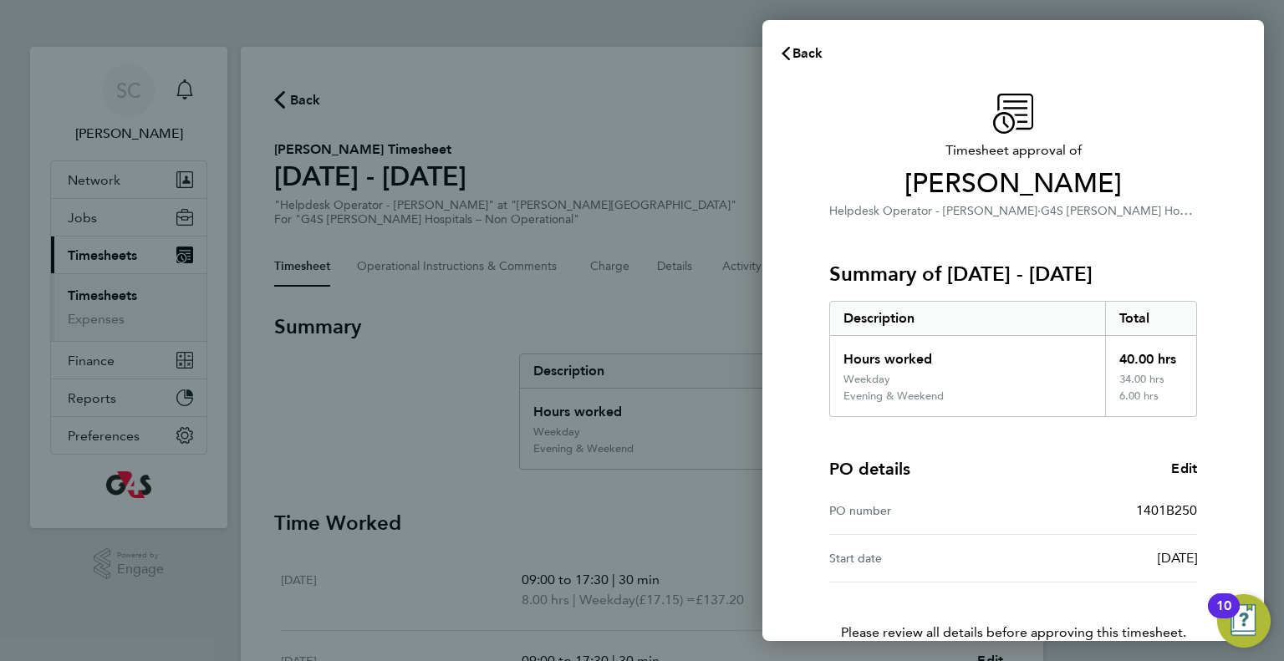
click at [1049, 557] on div "[DATE]" at bounding box center [1105, 558] width 184 height 20
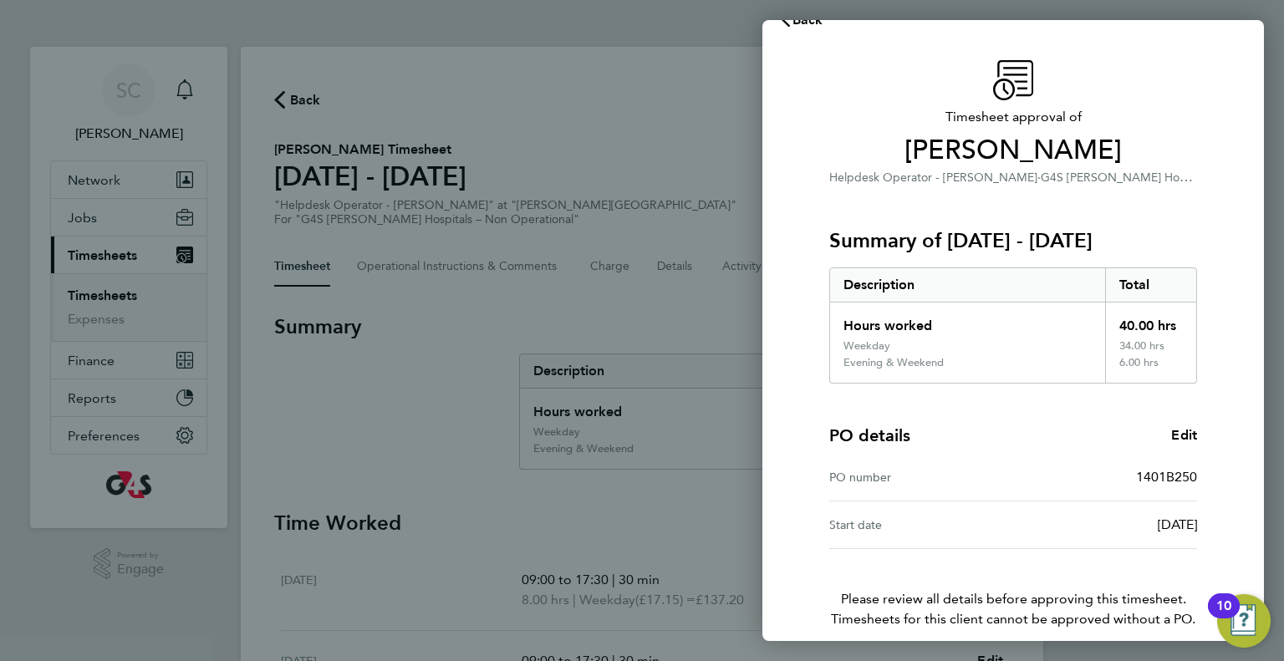
scroll to position [107, 0]
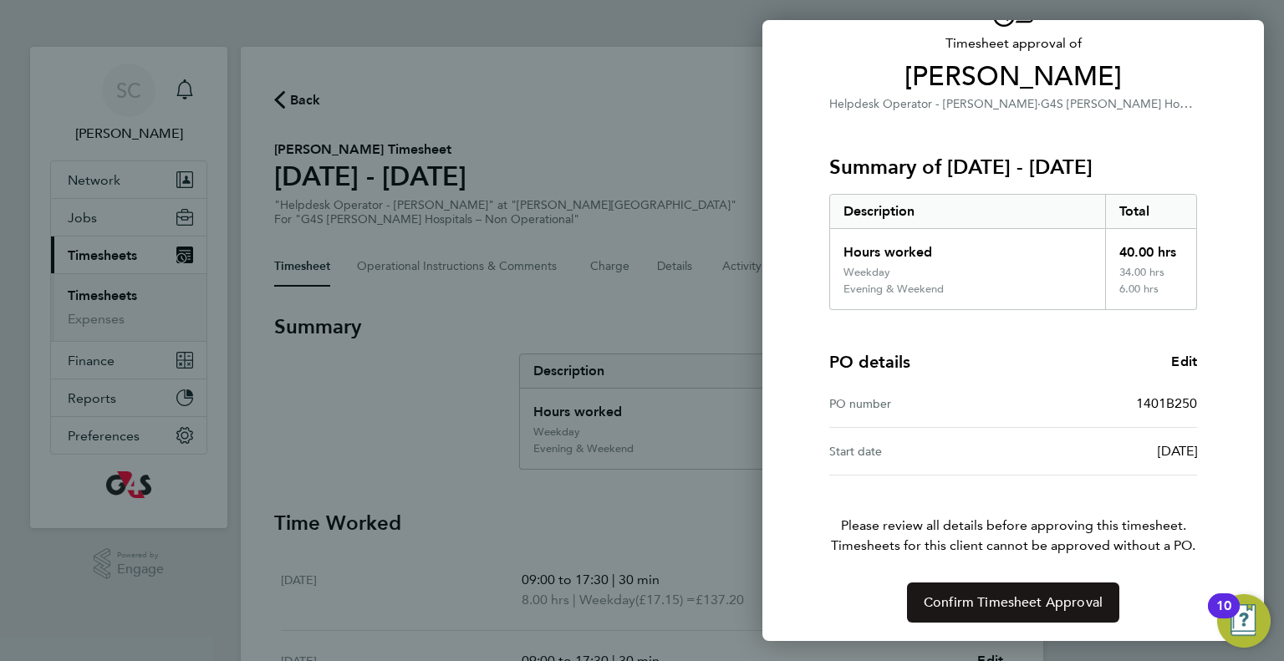
click at [1042, 607] on span "Confirm Timesheet Approval" at bounding box center [1012, 602] width 179 height 17
